Goal: Use online tool/utility: Utilize a website feature to perform a specific function

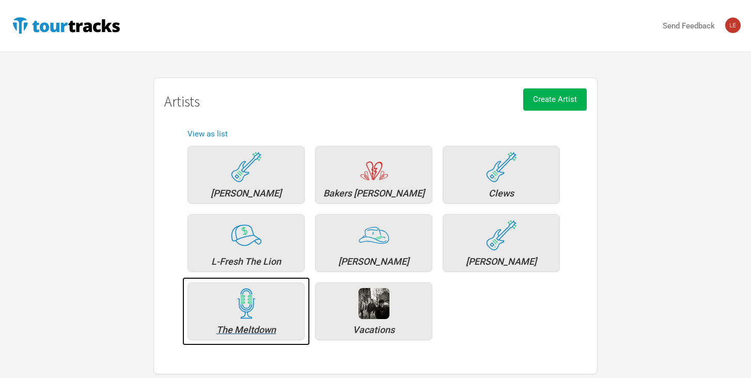
click at [247, 330] on div "The Meltdown" at bounding box center [246, 329] width 106 height 9
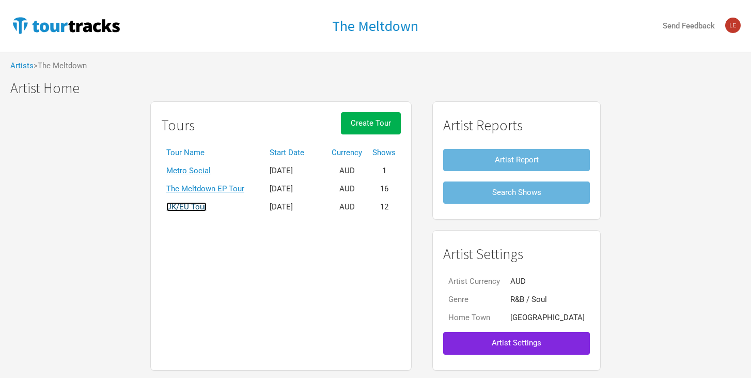
click at [207, 208] on link "UK/EU Tour" at bounding box center [186, 206] width 40 height 9
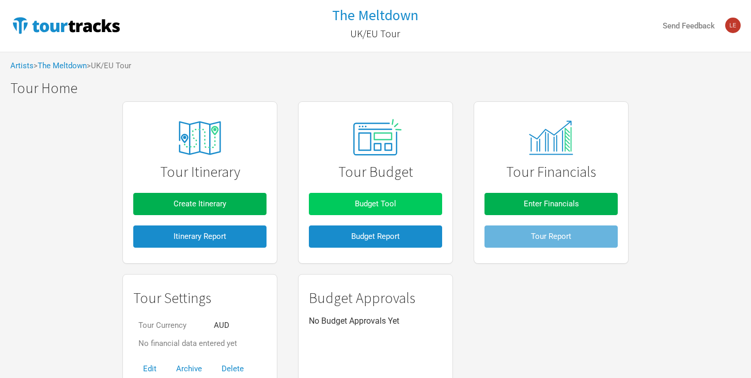
click at [377, 200] on span "Budget Tool" at bounding box center [375, 203] width 41 height 9
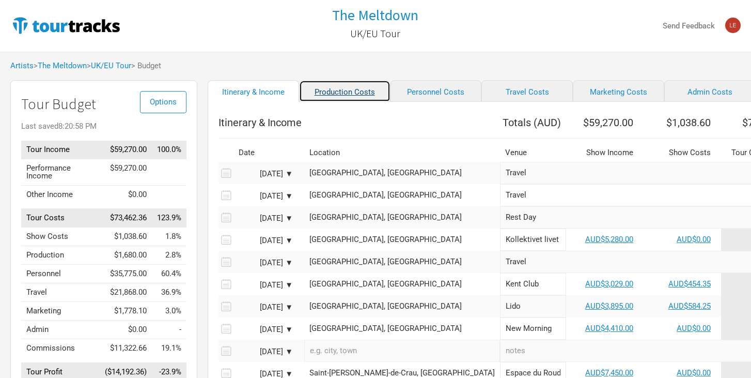
click at [331, 92] on link "Production Costs" at bounding box center [344, 91] width 91 height 22
select select "Shows"
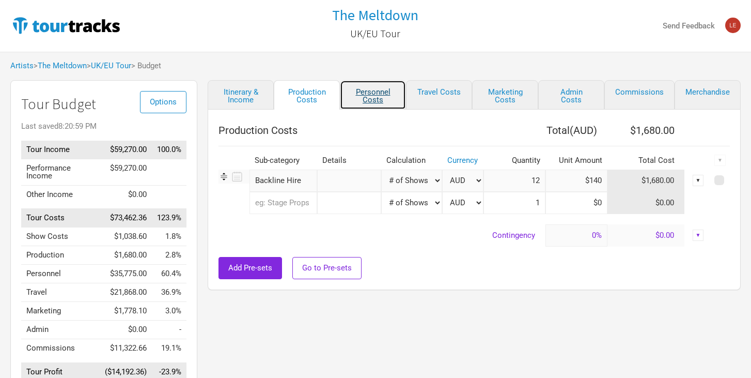
click at [381, 93] on link "Personnel Costs" at bounding box center [373, 94] width 66 height 29
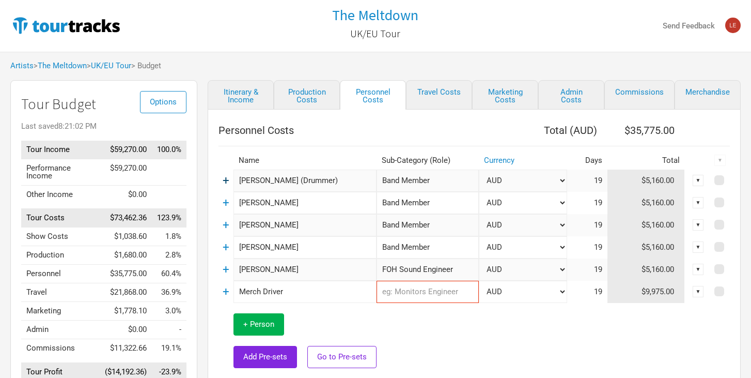
click at [226, 177] on link "+" at bounding box center [226, 180] width 7 height 13
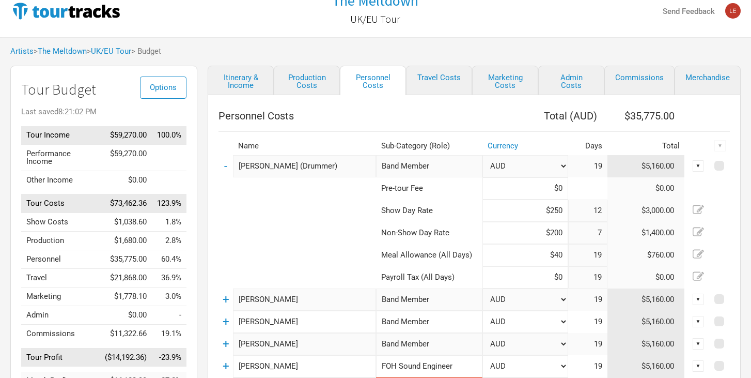
scroll to position [18, 0]
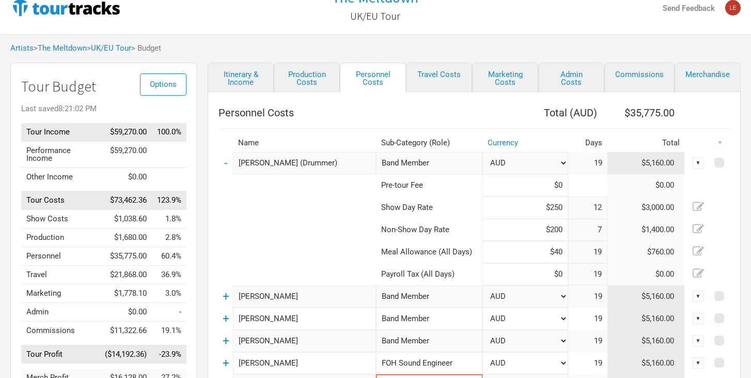
click at [579, 250] on tr "Meal Allowance (All Days) $40 19 $760.00" at bounding box center [475, 252] width 512 height 22
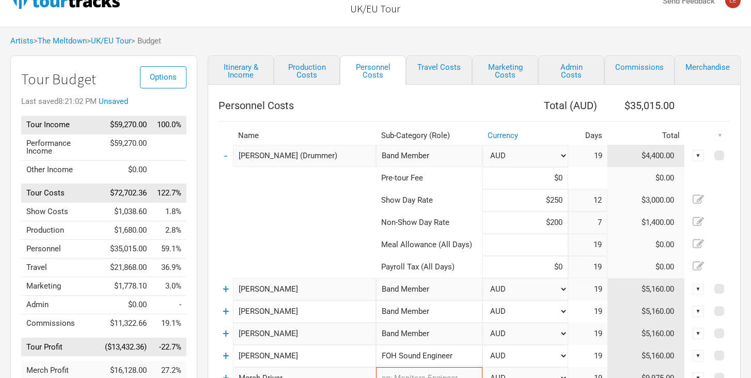
scroll to position [26, 0]
type input "$0"
click at [548, 210] on input "$200" at bounding box center [526, 221] width 86 height 22
click at [570, 241] on tr "Meal Allowance (All Days) 19 $0.00" at bounding box center [475, 244] width 512 height 22
type input "$2"
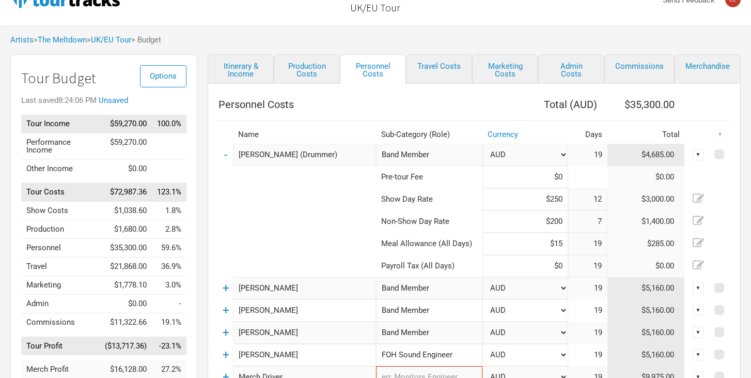
type input "$1"
type input "$0"
click at [564, 154] on select "AUD" at bounding box center [526, 155] width 86 height 22
drag, startPoint x: 552, startPoint y: 173, endPoint x: 581, endPoint y: 173, distance: 29.5
click at [582, 173] on tr "Pre-tour Fee $0.00" at bounding box center [475, 177] width 512 height 22
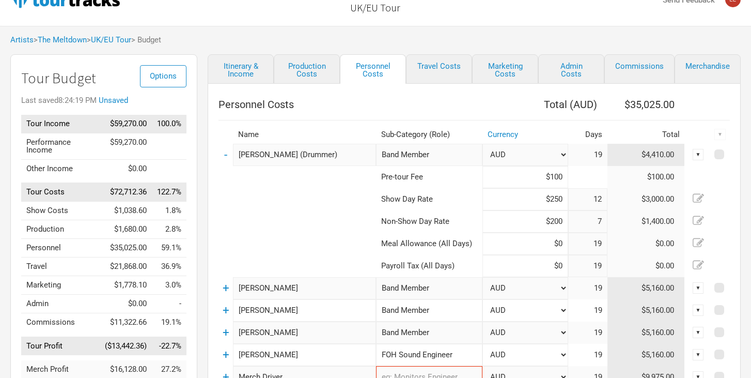
type input "$100"
click at [510, 235] on input at bounding box center [526, 244] width 86 height 22
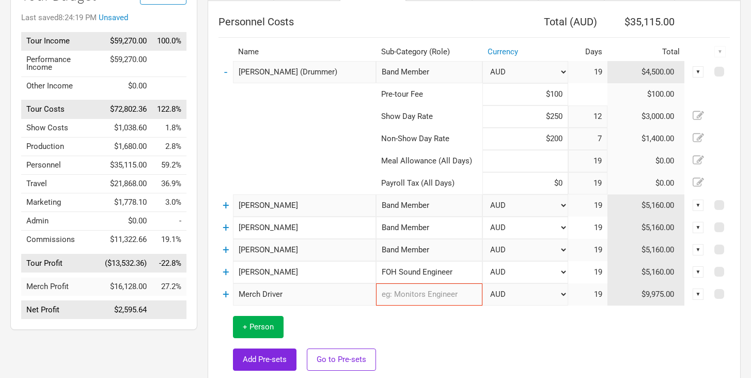
scroll to position [146, 0]
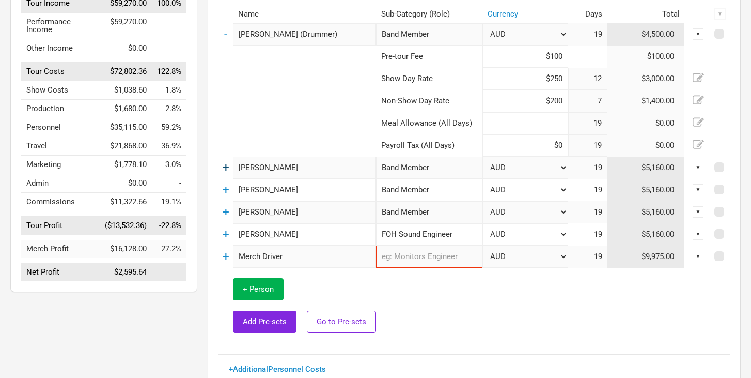
type input "$0"
click at [225, 172] on link "+" at bounding box center [226, 167] width 7 height 13
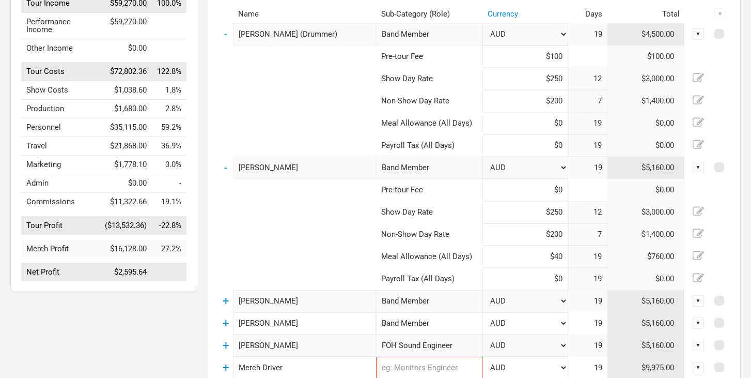
click at [580, 257] on tr "Meal Allowance (All Days) $40 19 $760.00" at bounding box center [475, 256] width 512 height 22
type input "$0"
drag, startPoint x: 544, startPoint y: 189, endPoint x: 593, endPoint y: 188, distance: 49.1
click at [597, 190] on tr "Pre-tour Fee $0.00" at bounding box center [475, 190] width 512 height 22
type input "$100"
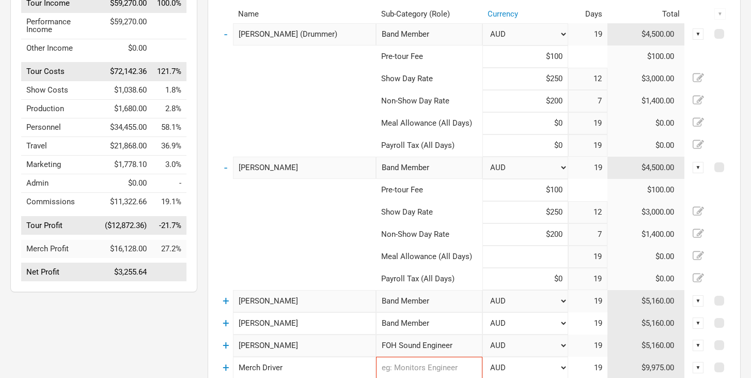
click at [564, 257] on input at bounding box center [526, 256] width 86 height 22
type input "$0"
click at [228, 168] on td "-" at bounding box center [226, 168] width 14 height 22
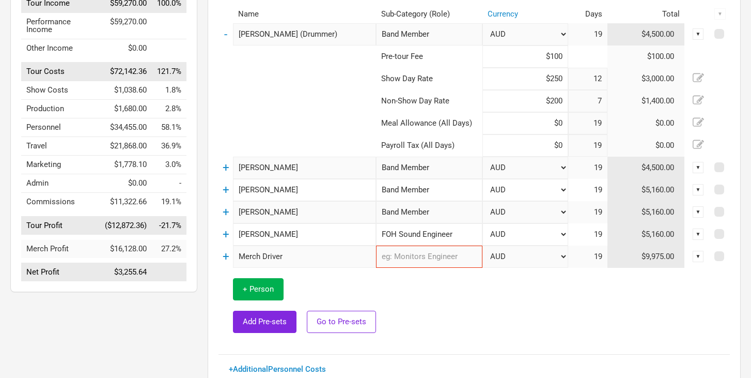
click at [228, 37] on td "-" at bounding box center [226, 34] width 14 height 22
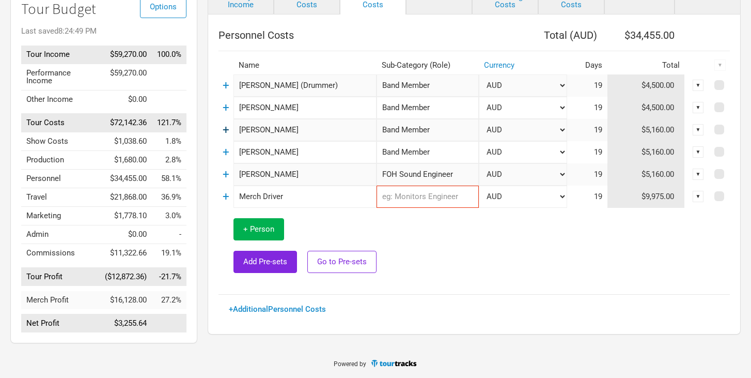
click at [226, 131] on link "+" at bounding box center [226, 129] width 7 height 13
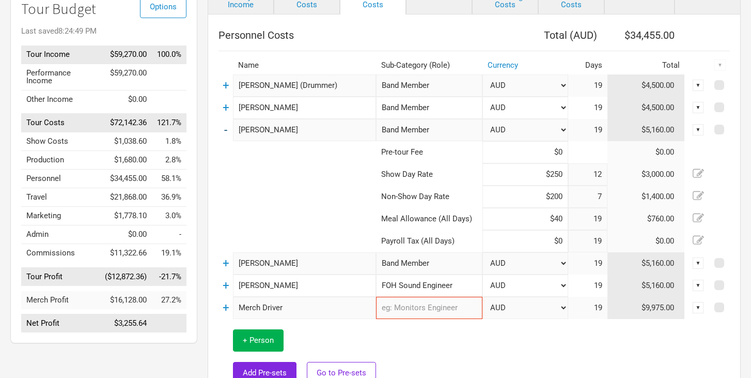
scroll to position [146, 0]
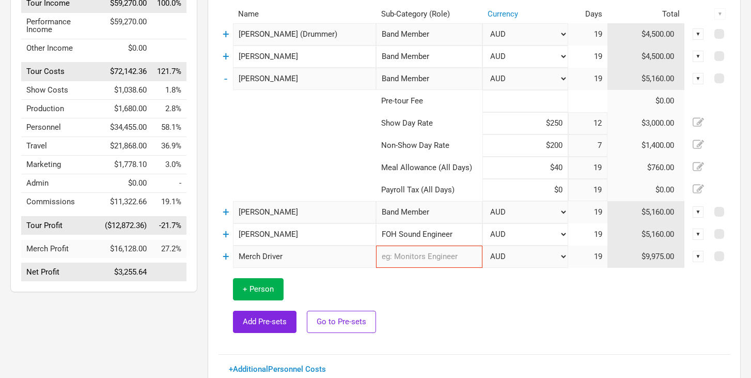
drag, startPoint x: 556, startPoint y: 101, endPoint x: 571, endPoint y: 101, distance: 15.0
click at [570, 101] on tr "Pre-tour Fee $0.00" at bounding box center [475, 101] width 512 height 22
type input "$100"
drag, startPoint x: 547, startPoint y: 165, endPoint x: 646, endPoint y: 164, distance: 99.2
click at [642, 165] on tr "Meal Allowance (All Days) $40 19 $760.00" at bounding box center [475, 168] width 512 height 22
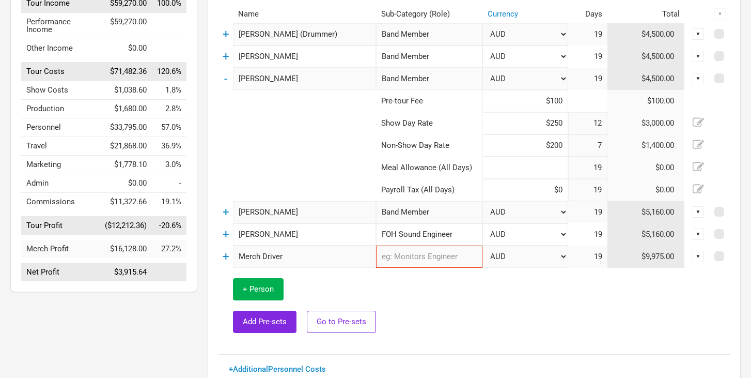
type input "$0"
click at [624, 191] on td "$0.00" at bounding box center [647, 190] width 78 height 22
click at [227, 81] on link "-" at bounding box center [225, 78] width 3 height 13
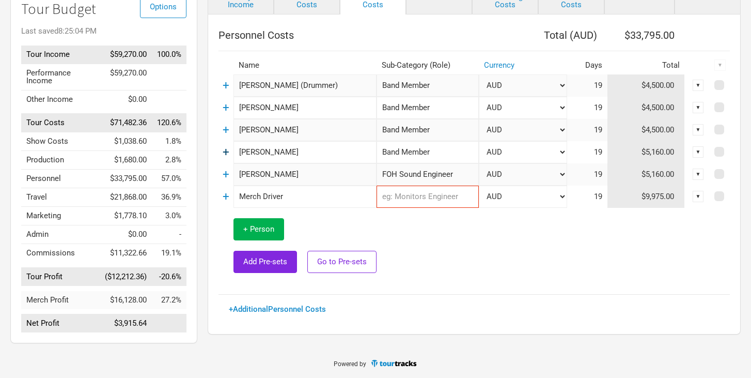
click at [226, 153] on link "+" at bounding box center [226, 151] width 7 height 13
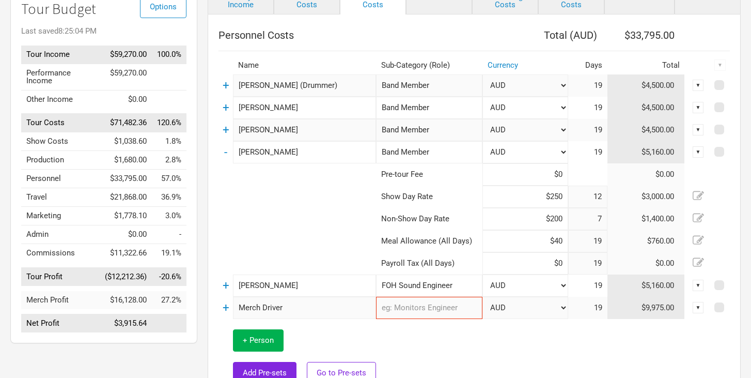
click at [587, 235] on tr "Meal Allowance (All Days) $40 19 $760.00" at bounding box center [475, 241] width 512 height 22
type input "$40"
click at [587, 190] on tbody "+ [PERSON_NAME] (Drummer) Band Member 1 selection AUD 19 $4,500.00 ▼ + [PERSON_…" at bounding box center [475, 234] width 512 height 320
type input "$100"
click at [546, 200] on input "$250" at bounding box center [526, 196] width 86 height 22
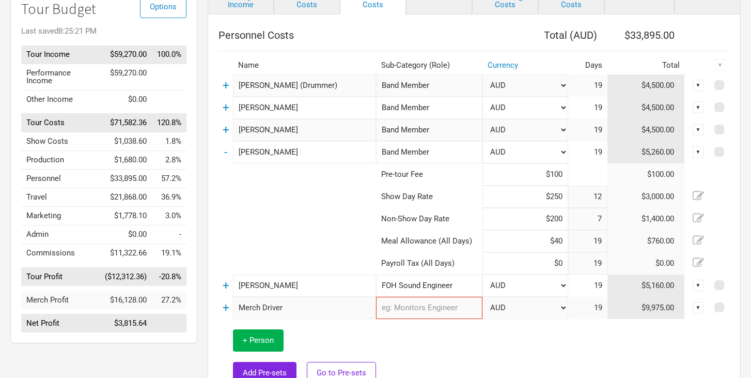
click at [584, 243] on tr "Meal Allowance (All Days) $40 19 $760.00" at bounding box center [475, 241] width 512 height 22
type input "$0"
click at [464, 190] on td "Show Day Rate" at bounding box center [429, 196] width 106 height 22
click at [228, 150] on td "-" at bounding box center [226, 152] width 14 height 22
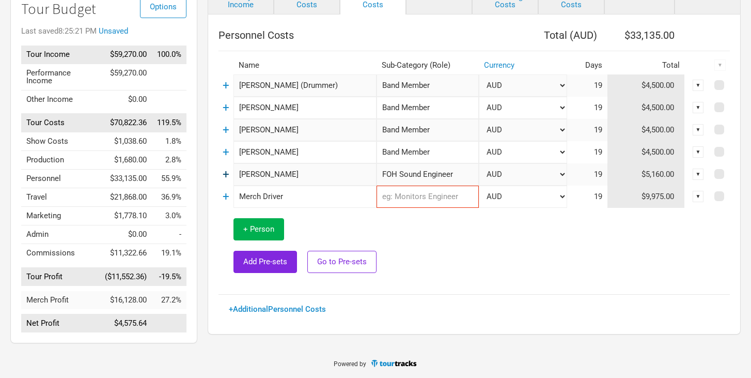
click at [226, 174] on link "+" at bounding box center [226, 173] width 7 height 13
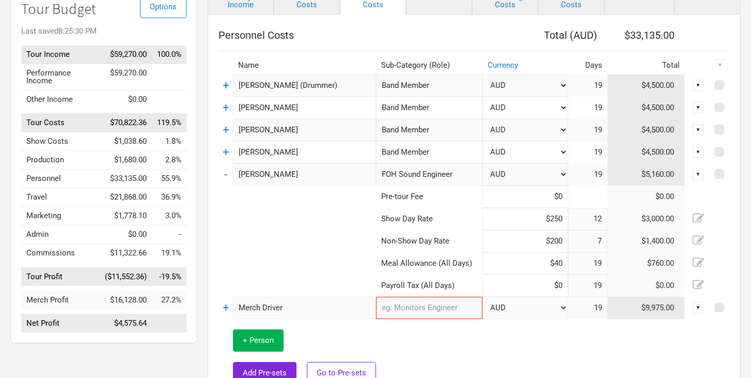
click at [596, 259] on tr "Meal Allowance (All Days) $40 19 $760.00" at bounding box center [475, 263] width 512 height 22
type input "$0"
click at [553, 198] on input at bounding box center [526, 196] width 86 height 22
type input "$100"
click at [429, 243] on td "Non-Show Day Rate" at bounding box center [429, 241] width 106 height 22
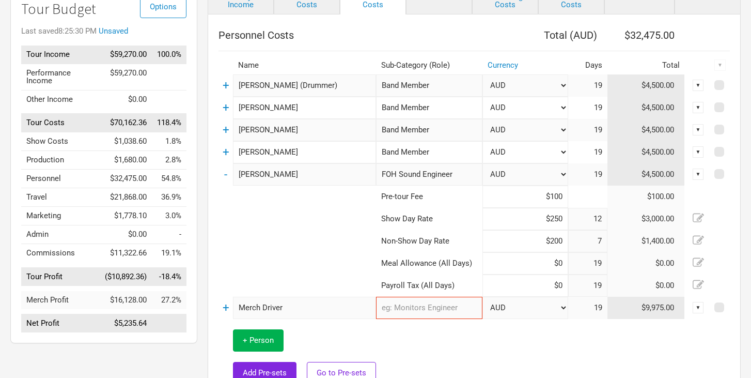
click at [228, 175] on td "-" at bounding box center [226, 174] width 14 height 22
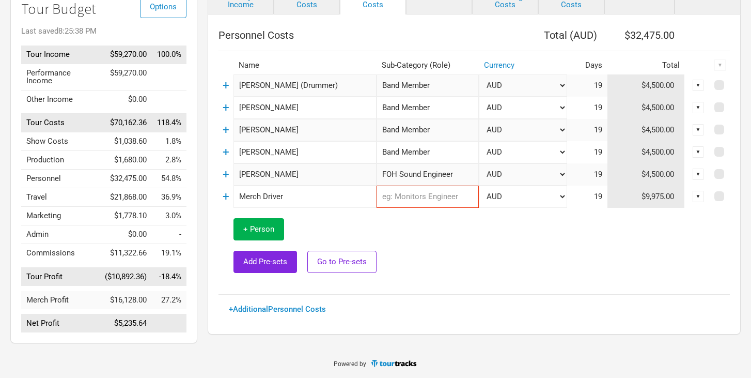
drag, startPoint x: 307, startPoint y: 201, endPoint x: 191, endPoint y: 195, distance: 115.9
click at [189, 195] on div "Options Tour Budget Last saved 8:25:38 PM Tour Income $59,270.00 100.0% Perform…" at bounding box center [375, 166] width 751 height 363
type input "Tour Manager"
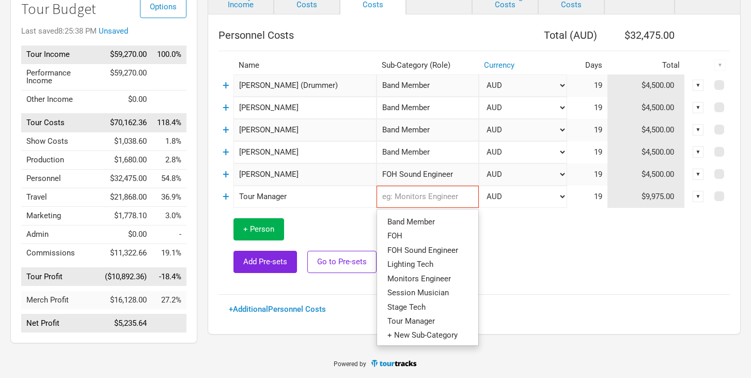
click at [408, 199] on input "text" at bounding box center [428, 196] width 102 height 22
click at [415, 317] on span "Tour Manager" at bounding box center [412, 320] width 48 height 9
type input "Tour Manager"
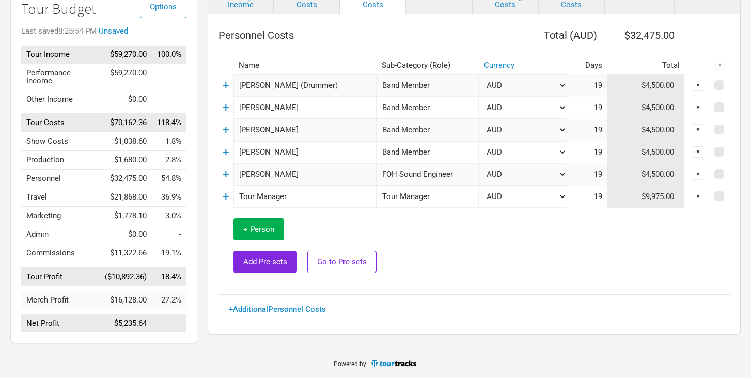
drag, startPoint x: 300, startPoint y: 197, endPoint x: 213, endPoint y: 191, distance: 87.0
click at [212, 192] on div "Personnel Costs Total ( AUD ) $32,475.00 Name Sub-Category (Role) Currency Days…" at bounding box center [474, 174] width 533 height 320
type input "[PERSON_NAME]"
click at [229, 198] on td "+" at bounding box center [226, 196] width 15 height 22
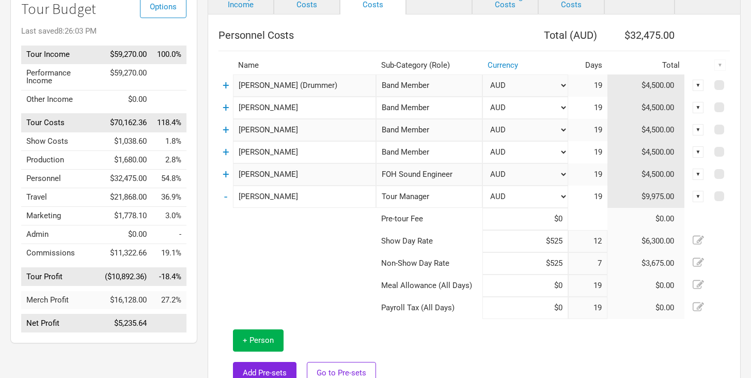
scroll to position [104, 0]
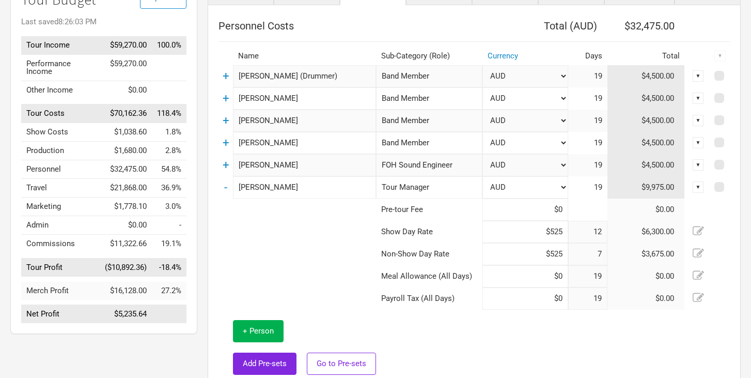
click at [581, 236] on tr "Show Day Rate $525 12 $6,300.00" at bounding box center [475, 232] width 512 height 22
click at [550, 265] on input at bounding box center [526, 276] width 86 height 22
type input "$0"
click at [604, 251] on tr "Non-Show Day Rate $525 7 $3,675.00" at bounding box center [475, 254] width 512 height 22
